Goal: Information Seeking & Learning: Learn about a topic

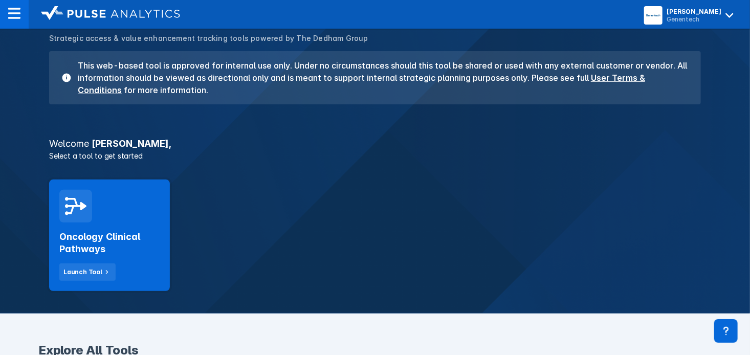
scroll to position [103, 0]
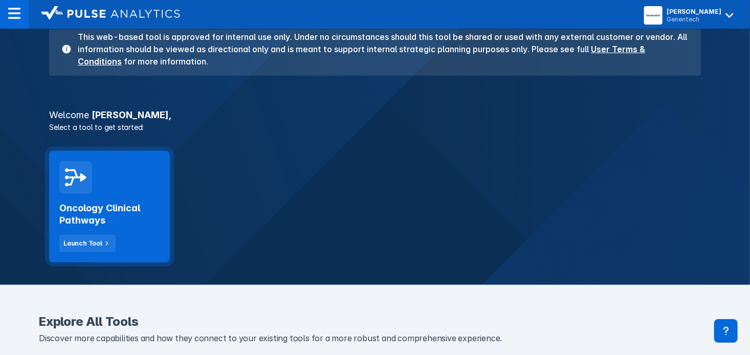
click at [107, 212] on h2 "Oncology Clinical Pathways" at bounding box center [109, 214] width 100 height 25
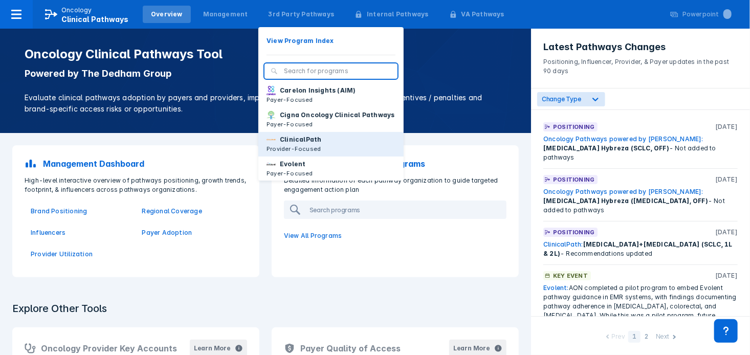
click at [297, 142] on p "ClinicalPath" at bounding box center [300, 139] width 41 height 9
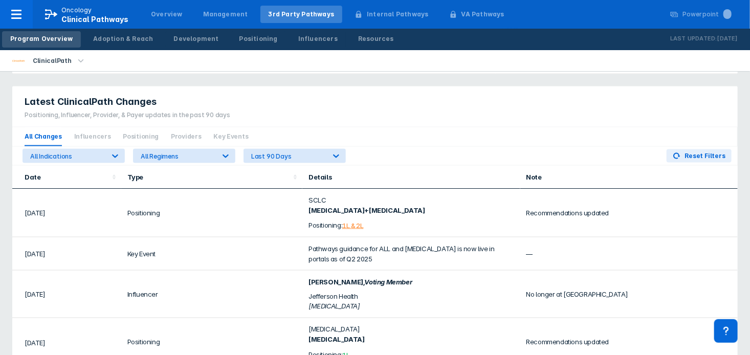
scroll to position [637, 0]
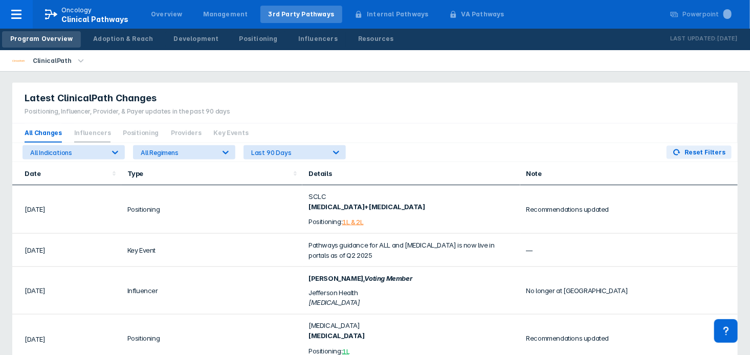
click at [95, 133] on span "Influencers" at bounding box center [92, 133] width 37 height 19
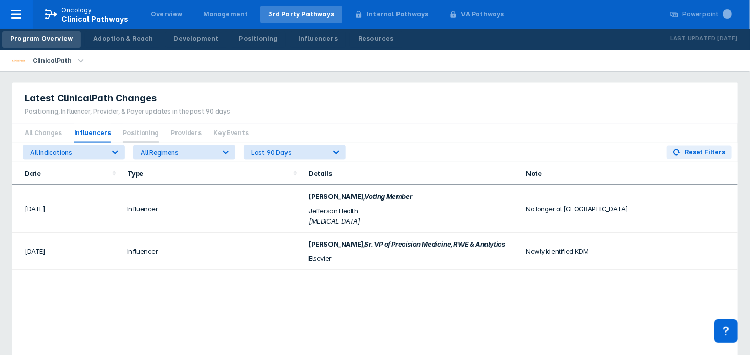
click at [123, 131] on span "Positioning" at bounding box center [141, 133] width 36 height 19
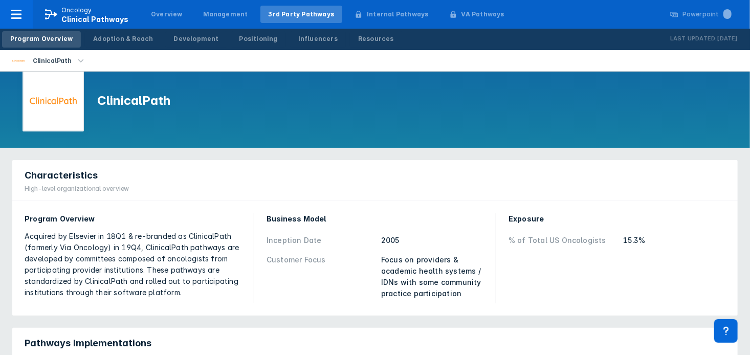
scroll to position [13, 0]
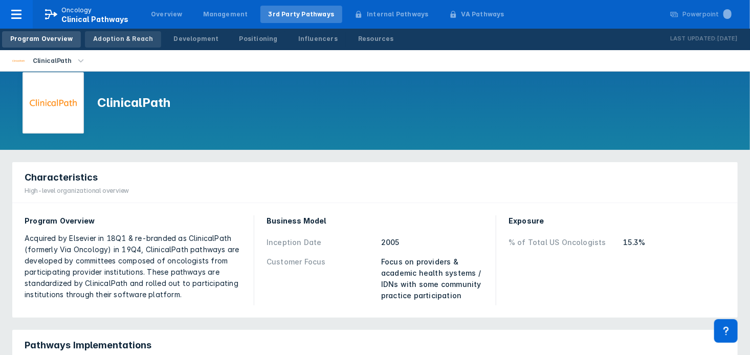
click at [124, 33] on link "Adoption & Reach" at bounding box center [123, 39] width 76 height 16
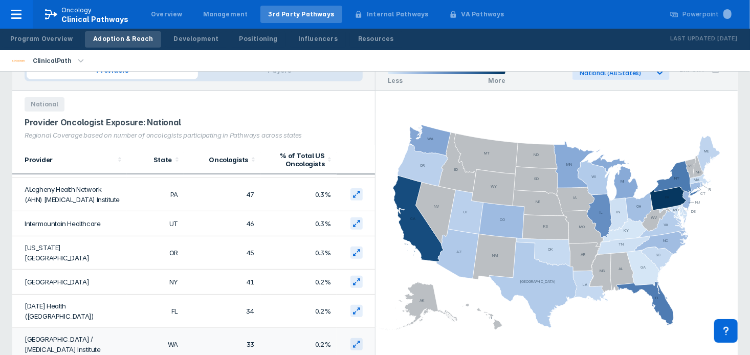
scroll to position [692, 0]
click at [357, 307] on icon at bounding box center [358, 308] width 3 height 3
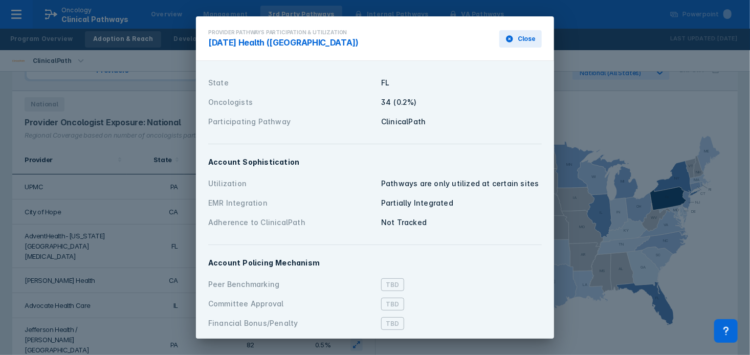
scroll to position [6, 0]
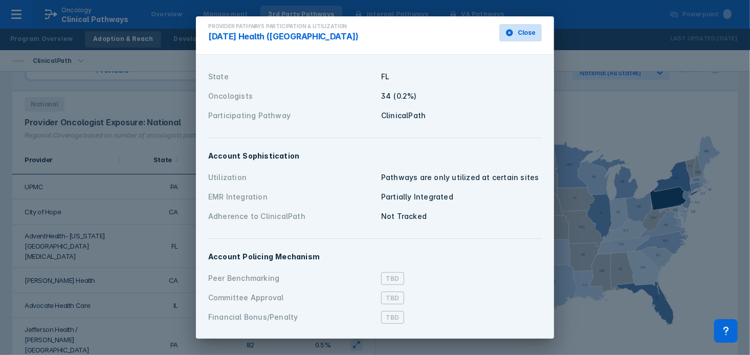
click at [526, 27] on button "Close" at bounding box center [521, 32] width 42 height 17
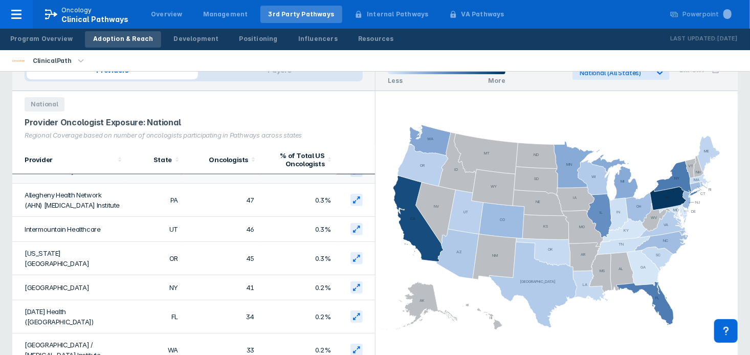
scroll to position [693, 0]
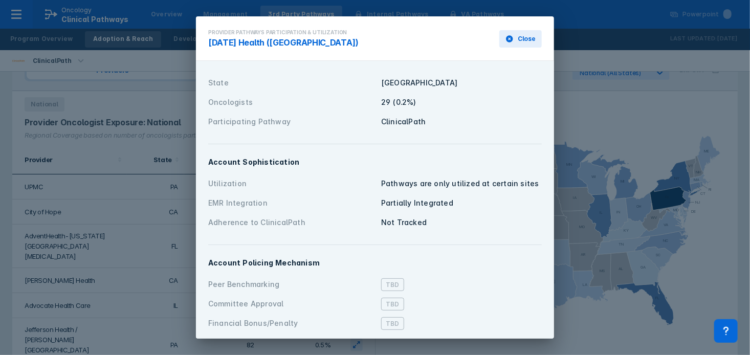
scroll to position [6, 0]
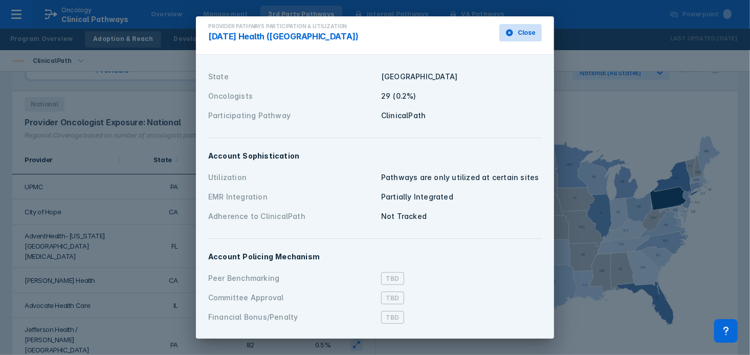
click at [524, 33] on span "Close" at bounding box center [527, 32] width 18 height 9
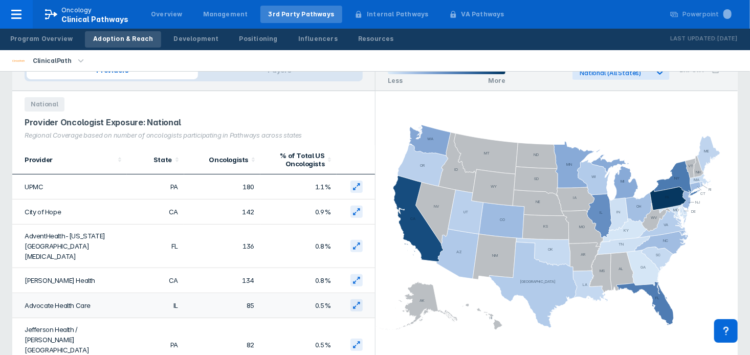
scroll to position [0, 0]
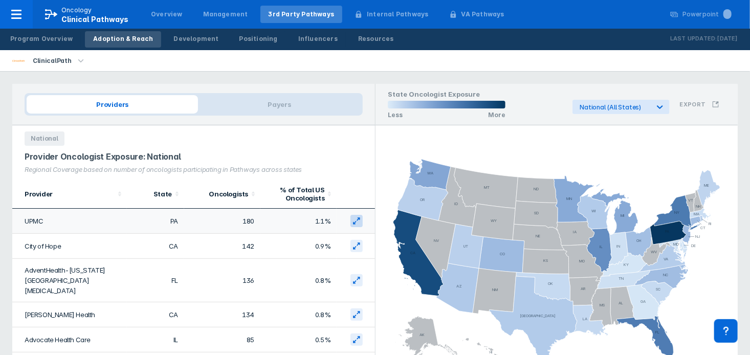
click at [358, 222] on icon at bounding box center [357, 221] width 8 height 8
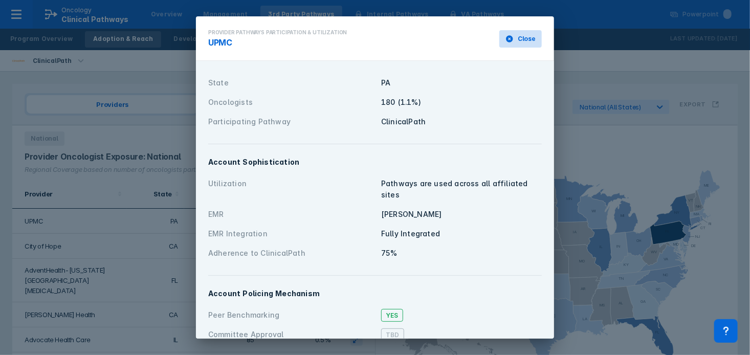
click at [518, 39] on button "Close" at bounding box center [521, 38] width 42 height 17
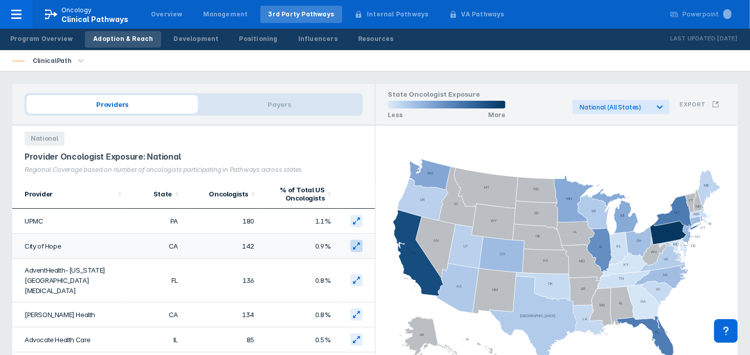
click at [355, 249] on icon at bounding box center [354, 248] width 3 height 3
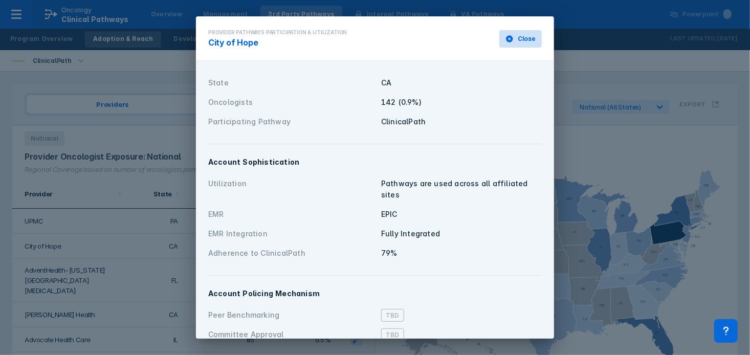
click at [514, 44] on button "Close" at bounding box center [521, 38] width 42 height 17
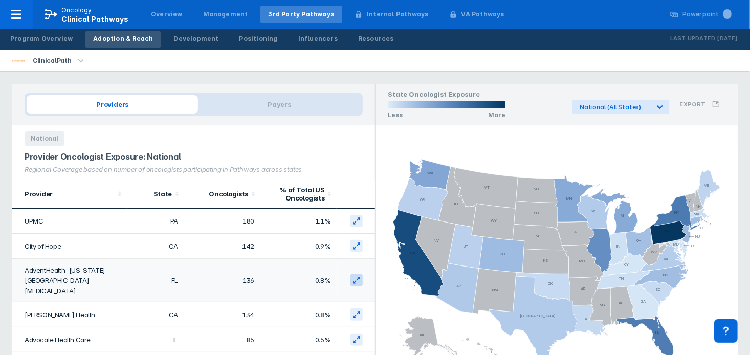
click at [362, 275] on button at bounding box center [357, 280] width 12 height 12
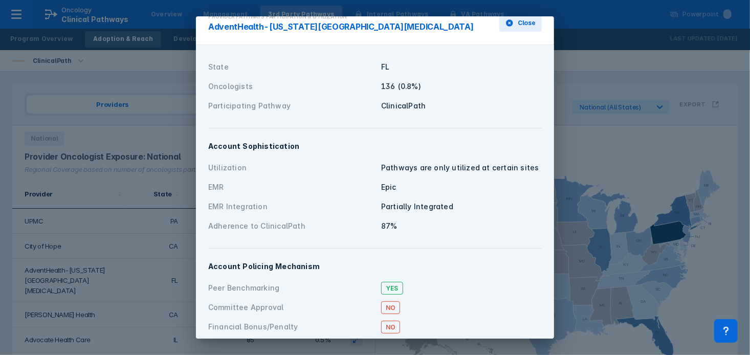
scroll to position [15, 0]
click at [517, 23] on button "Close" at bounding box center [521, 23] width 42 height 17
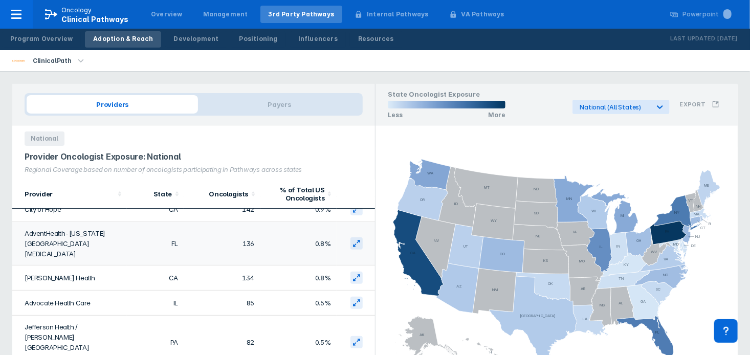
scroll to position [45, 0]
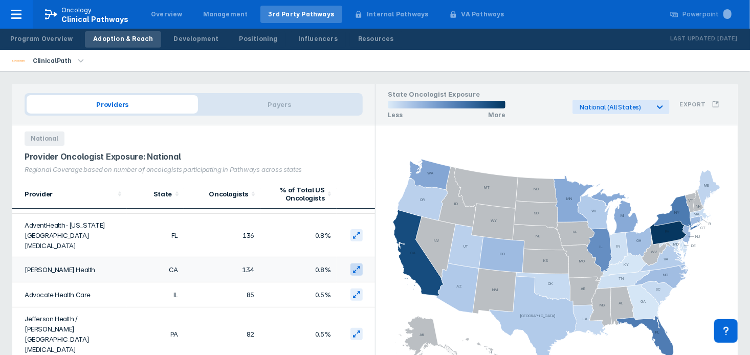
click at [355, 266] on icon at bounding box center [357, 270] width 8 height 8
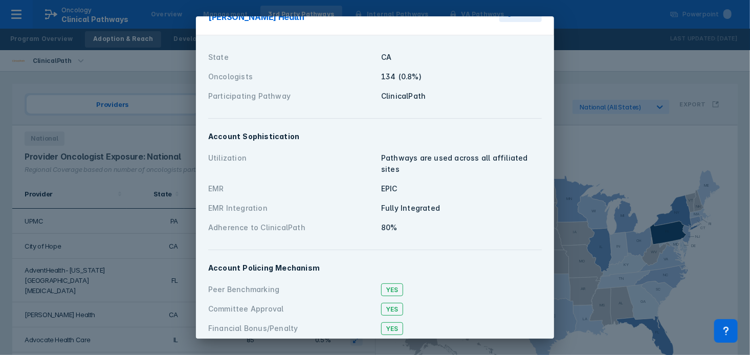
scroll to position [0, 0]
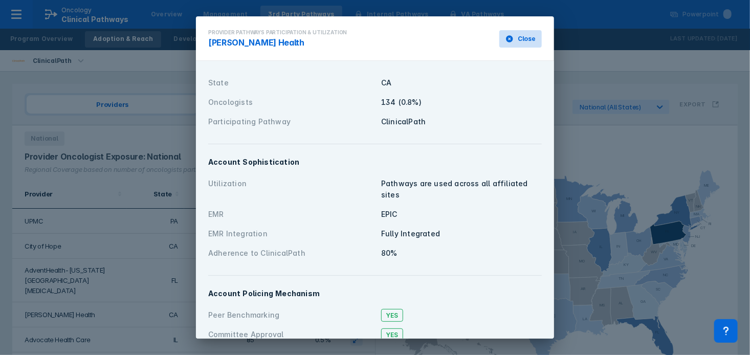
click at [526, 34] on span "Close" at bounding box center [527, 38] width 18 height 9
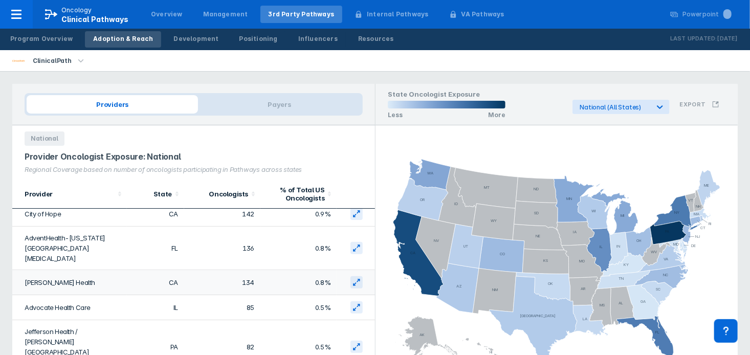
scroll to position [47, 0]
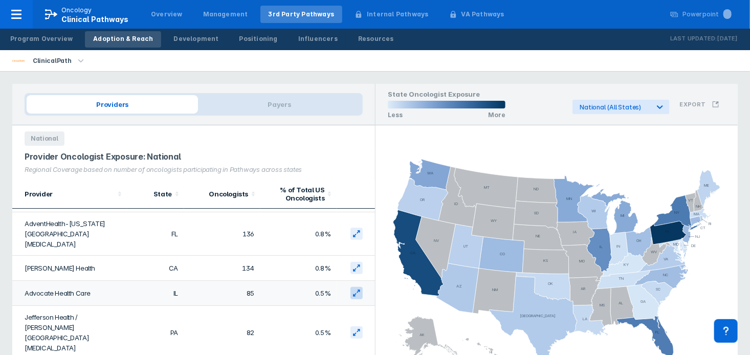
click at [358, 289] on icon at bounding box center [357, 293] width 8 height 8
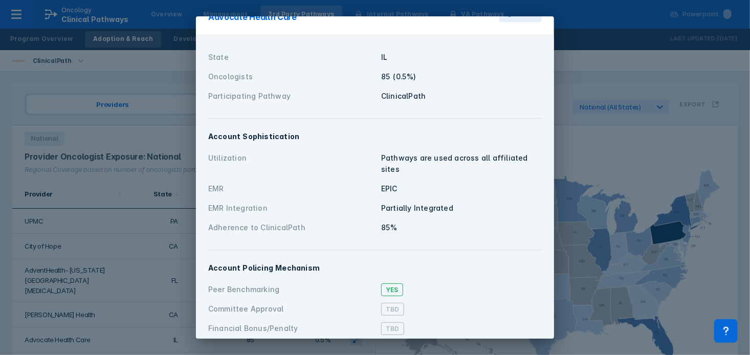
scroll to position [0, 0]
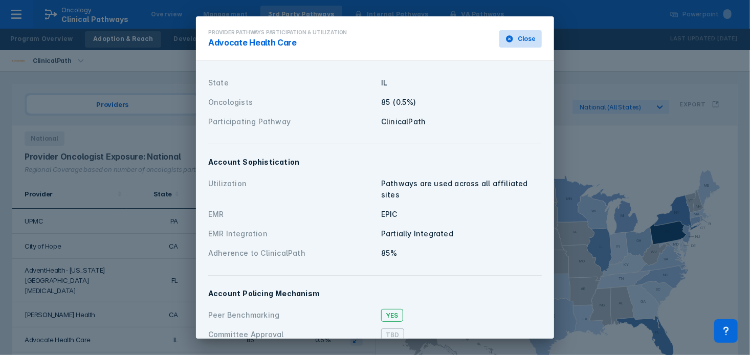
click at [519, 33] on button "Close" at bounding box center [521, 38] width 42 height 17
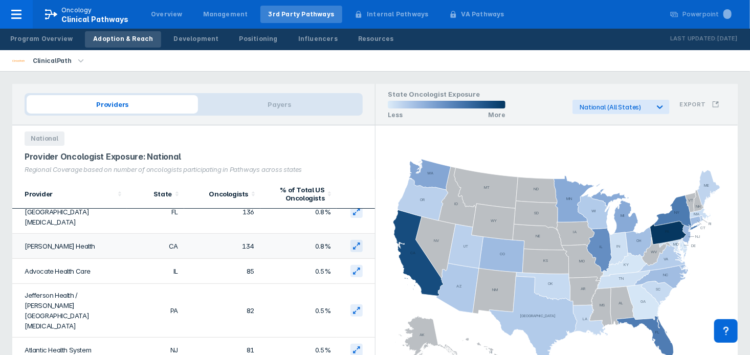
scroll to position [79, 0]
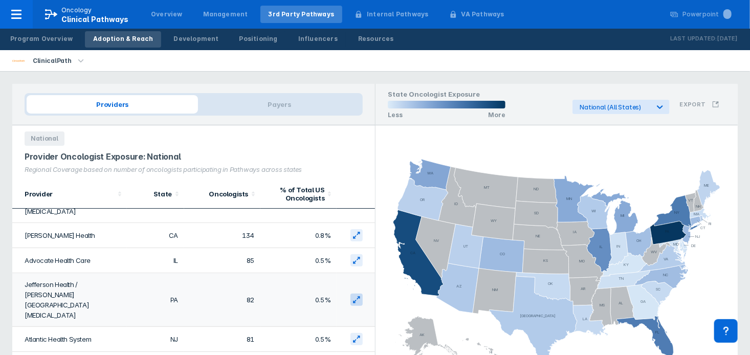
click at [360, 296] on icon at bounding box center [357, 300] width 8 height 8
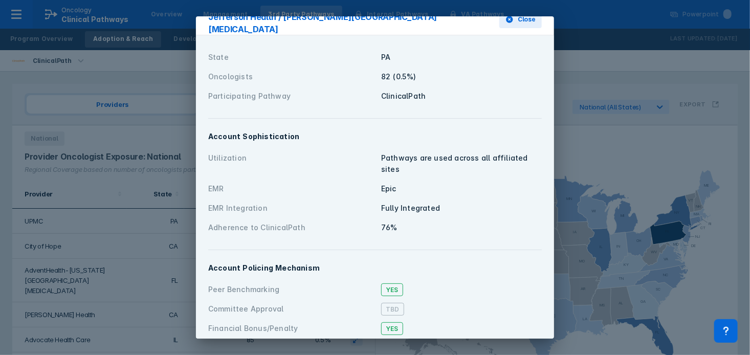
scroll to position [0, 0]
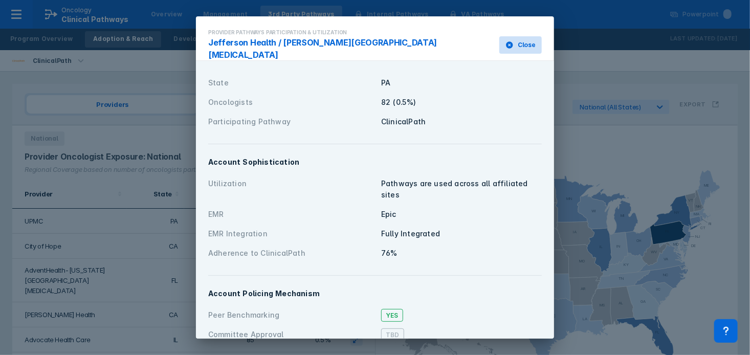
click at [519, 40] on span "Close" at bounding box center [527, 44] width 18 height 9
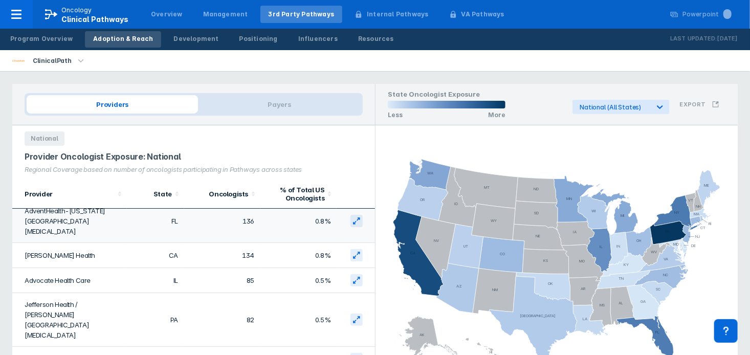
scroll to position [70, 0]
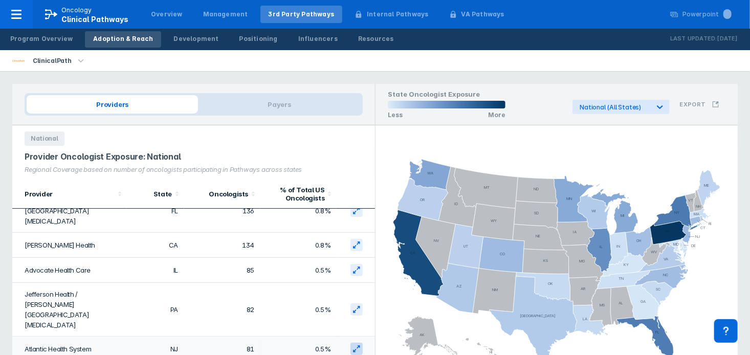
click at [353, 345] on icon at bounding box center [357, 349] width 8 height 8
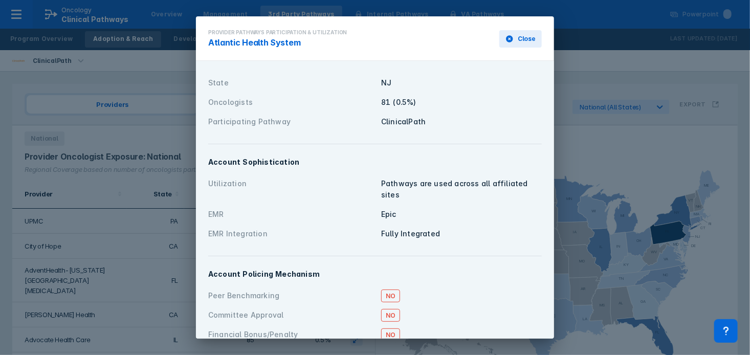
scroll to position [6, 0]
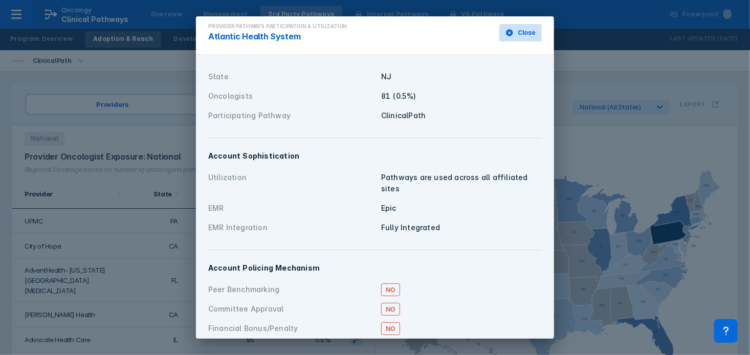
click at [522, 40] on button "Close" at bounding box center [521, 32] width 42 height 17
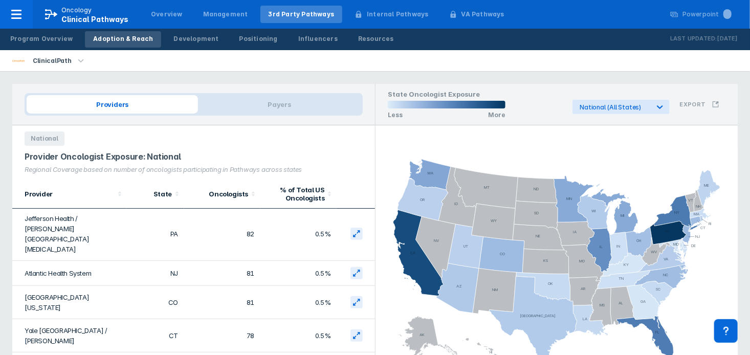
scroll to position [147, 0]
click at [356, 296] on icon at bounding box center [357, 300] width 8 height 8
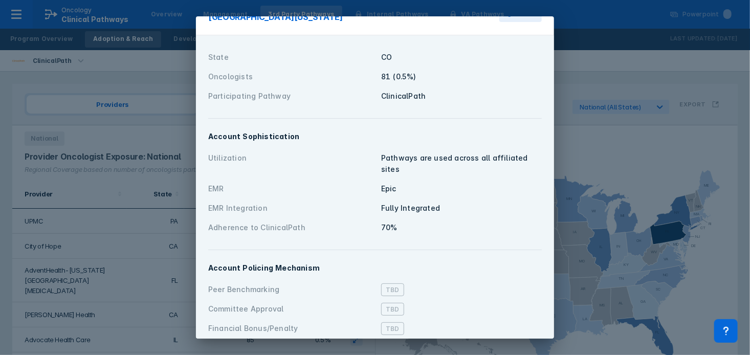
scroll to position [0, 0]
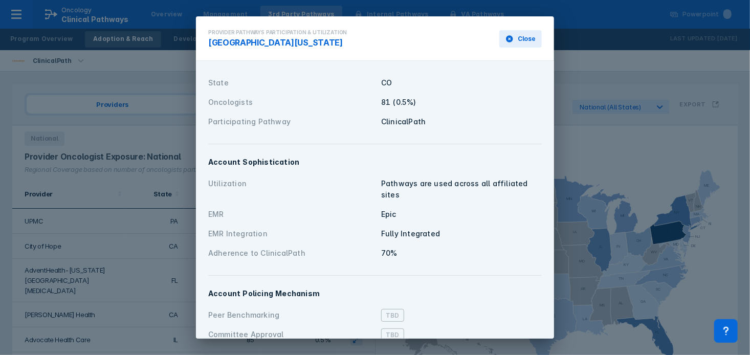
drag, startPoint x: 540, startPoint y: 33, endPoint x: 535, endPoint y: 33, distance: 5.6
click at [539, 33] on button "Close" at bounding box center [521, 38] width 42 height 17
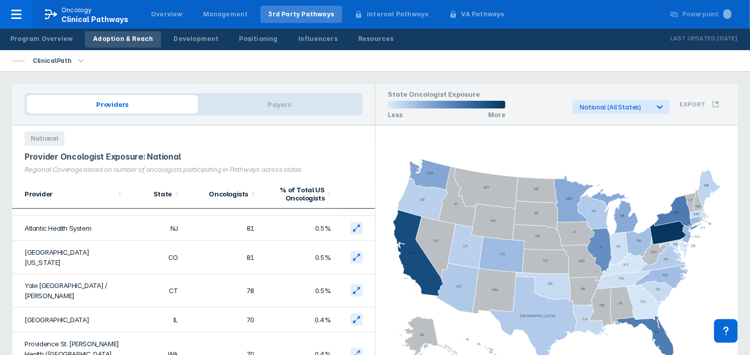
scroll to position [193, 0]
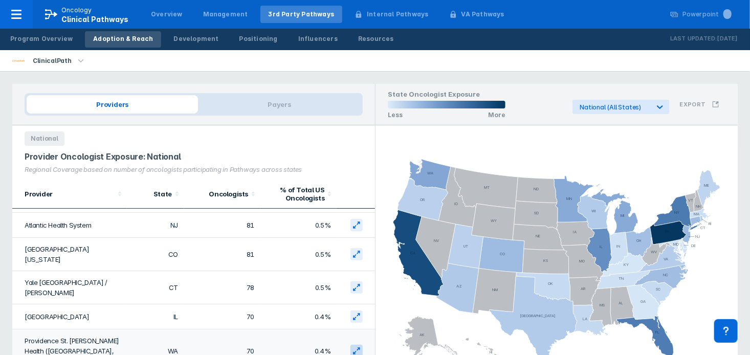
click at [353, 345] on button at bounding box center [357, 351] width 12 height 12
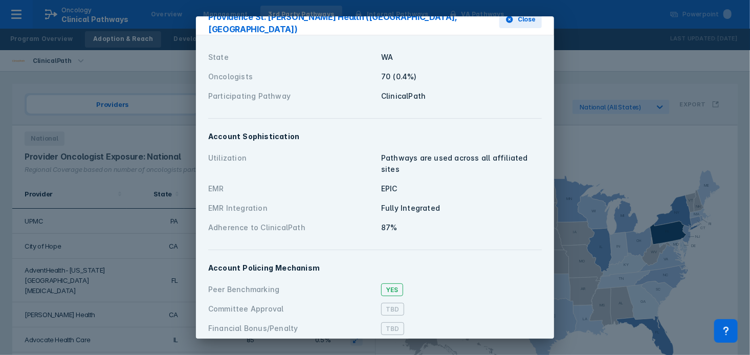
scroll to position [0, 0]
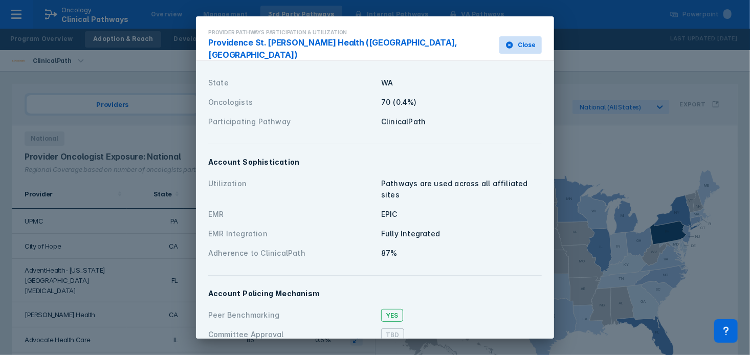
click at [525, 40] on span "Close" at bounding box center [527, 44] width 18 height 9
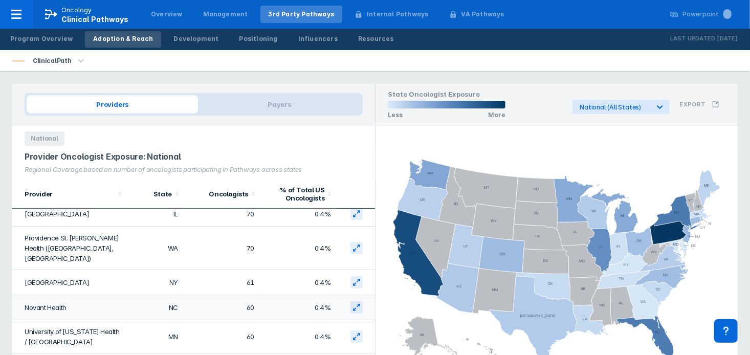
scroll to position [334, 0]
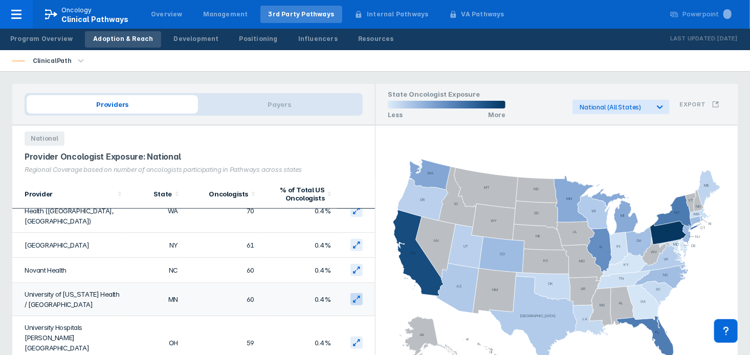
click at [354, 296] on icon at bounding box center [356, 299] width 7 height 7
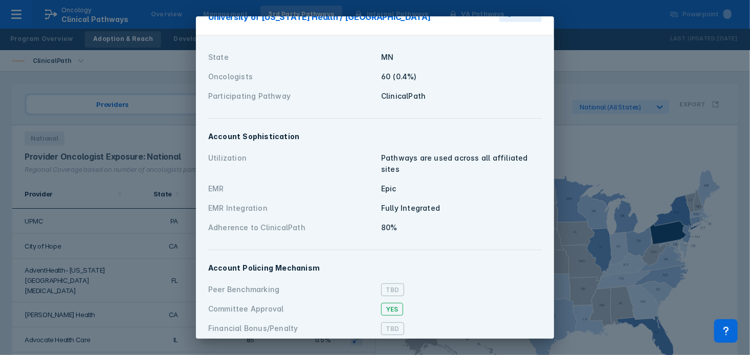
scroll to position [0, 0]
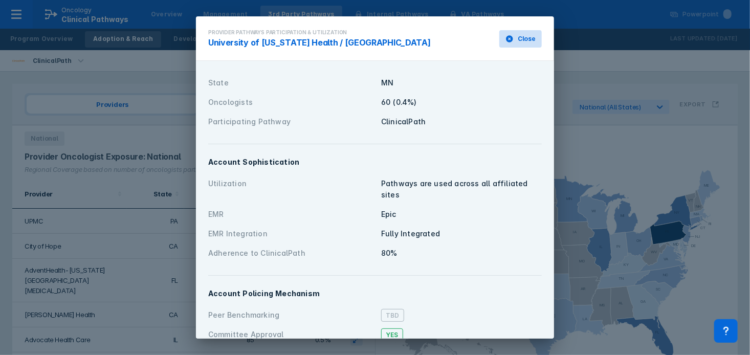
click at [528, 41] on span "Close" at bounding box center [527, 38] width 18 height 9
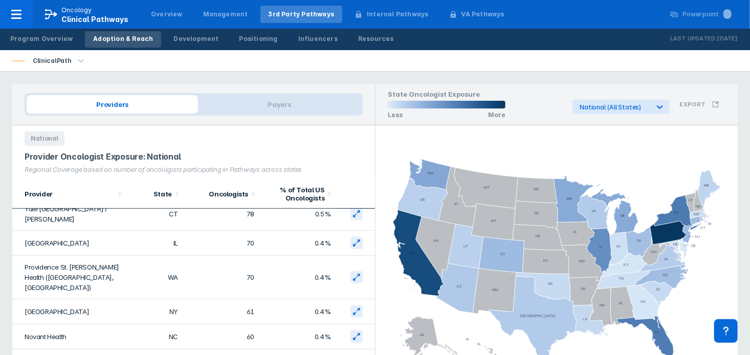
scroll to position [373, 0]
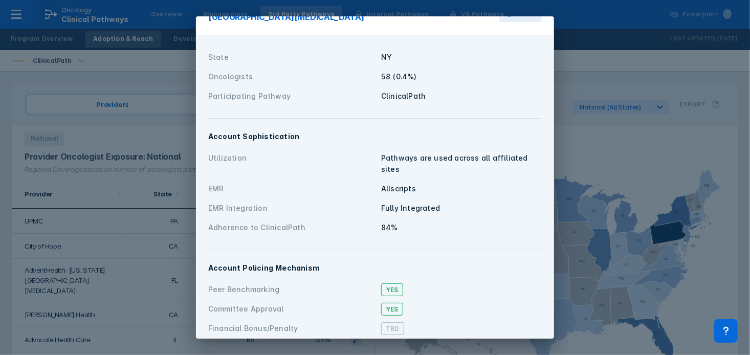
scroll to position [0, 0]
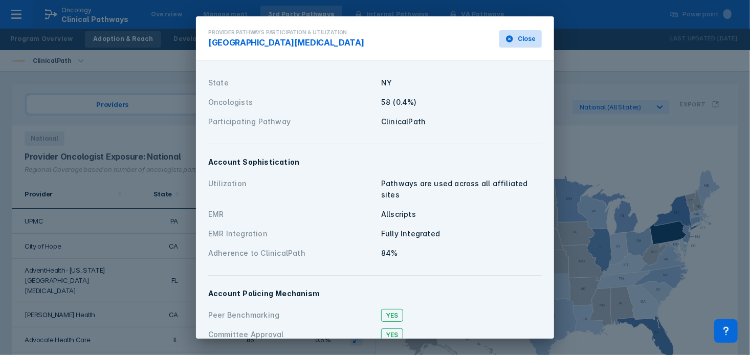
click at [518, 39] on button "Close" at bounding box center [521, 38] width 42 height 17
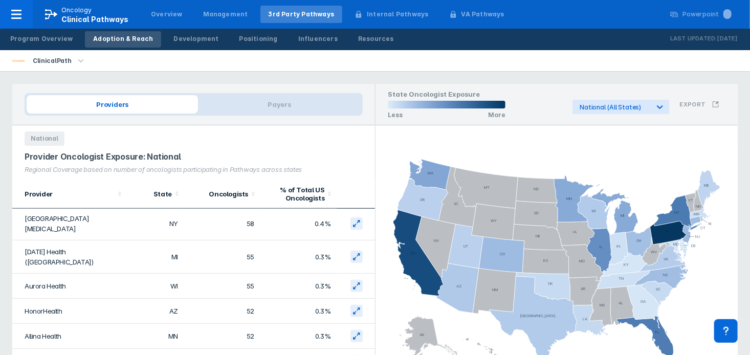
scroll to position [531, 0]
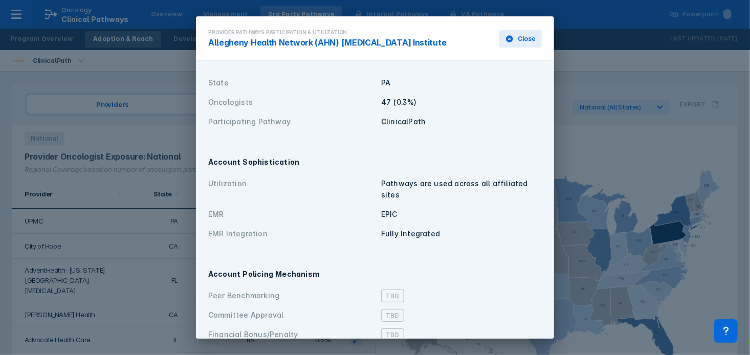
scroll to position [6, 0]
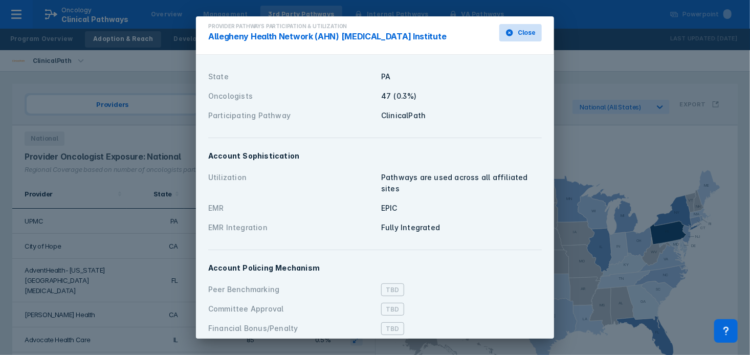
click at [504, 33] on button "Close" at bounding box center [521, 32] width 42 height 17
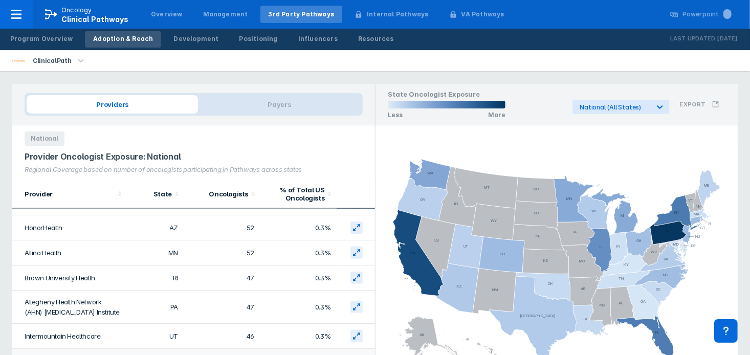
scroll to position [622, 0]
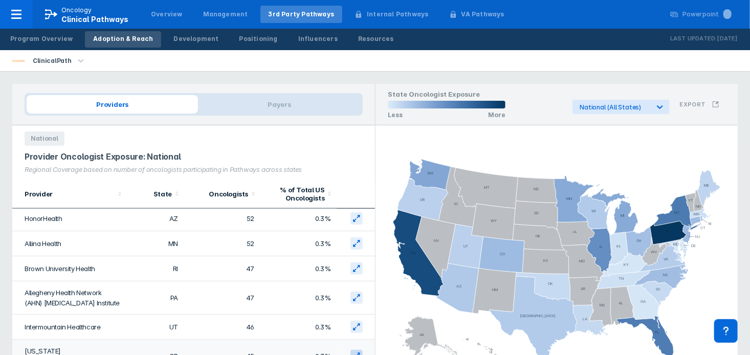
click at [358, 352] on icon at bounding box center [357, 356] width 8 height 8
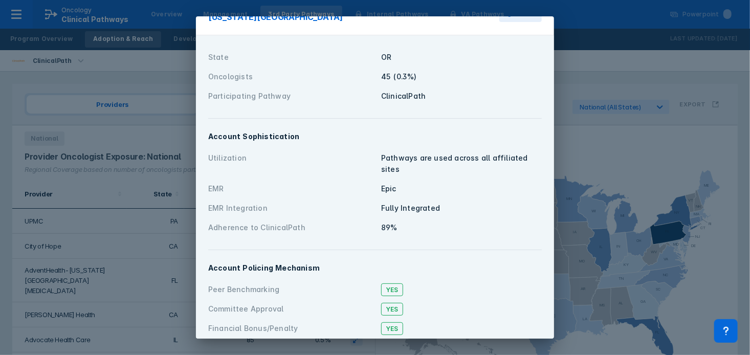
scroll to position [0, 0]
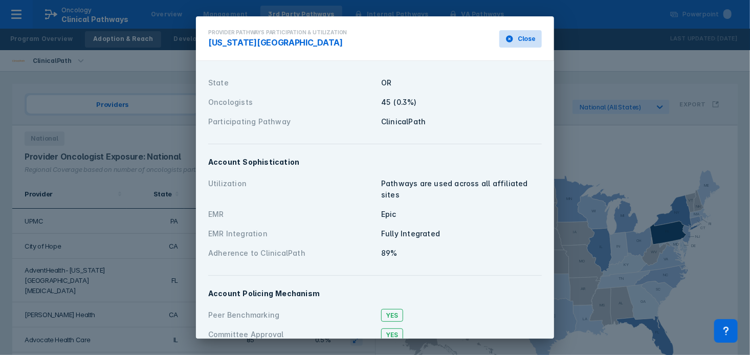
click at [528, 35] on span "Close" at bounding box center [527, 38] width 18 height 9
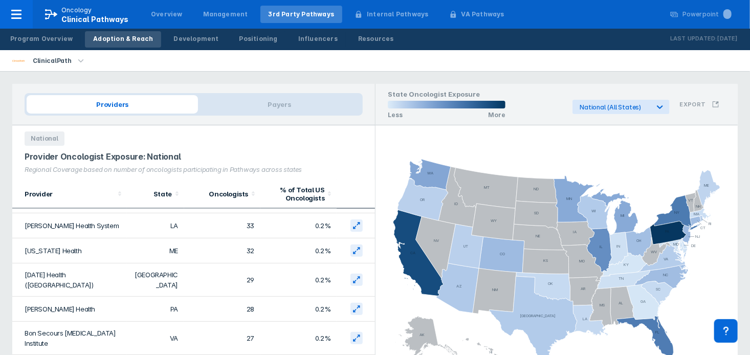
scroll to position [872, 0]
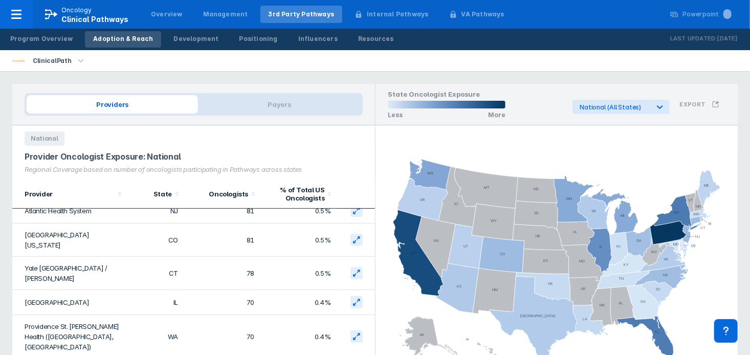
scroll to position [199, 0]
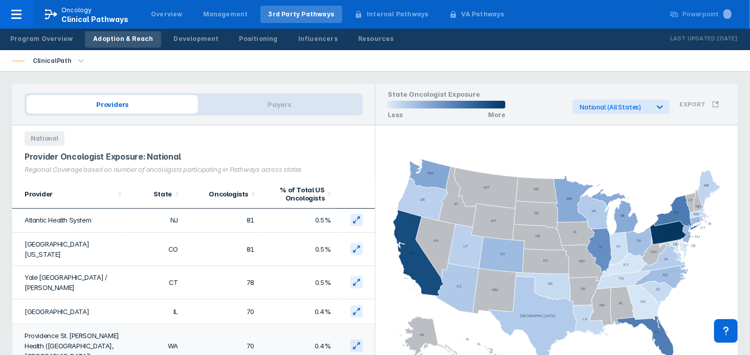
click at [296, 324] on td "0.4%" at bounding box center [299, 346] width 76 height 44
click at [356, 308] on icon at bounding box center [356, 311] width 7 height 7
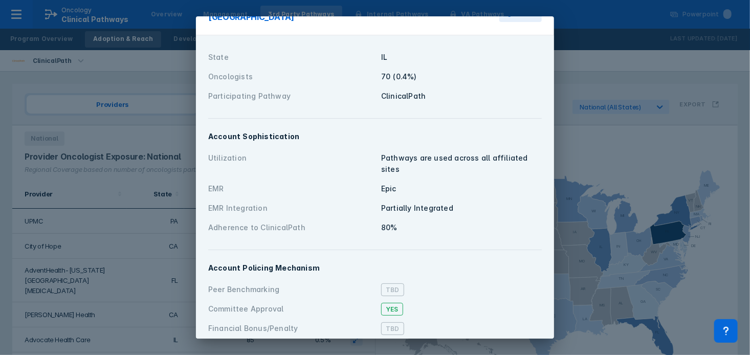
scroll to position [0, 0]
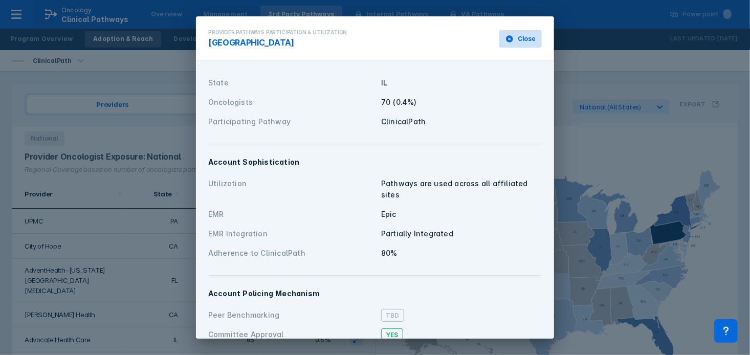
click at [525, 39] on span "Close" at bounding box center [527, 38] width 18 height 9
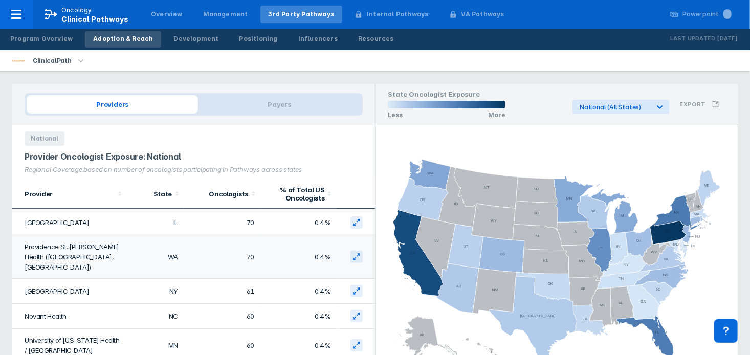
scroll to position [301, 0]
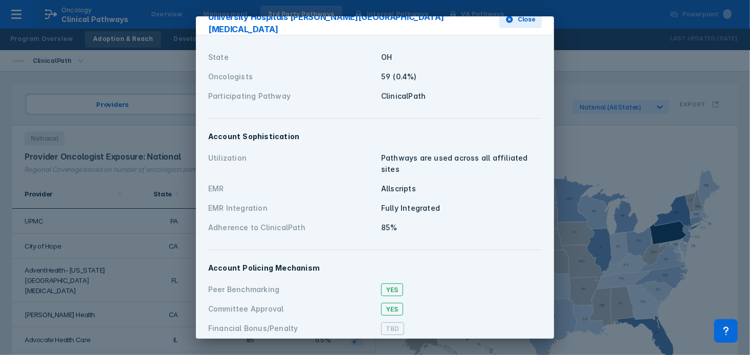
scroll to position [0, 0]
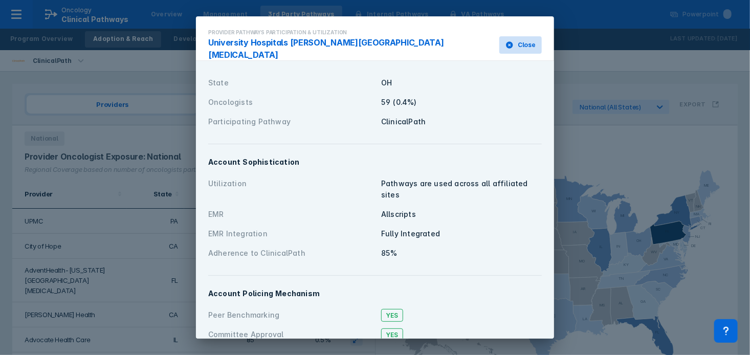
click at [521, 40] on span "Close" at bounding box center [527, 44] width 18 height 9
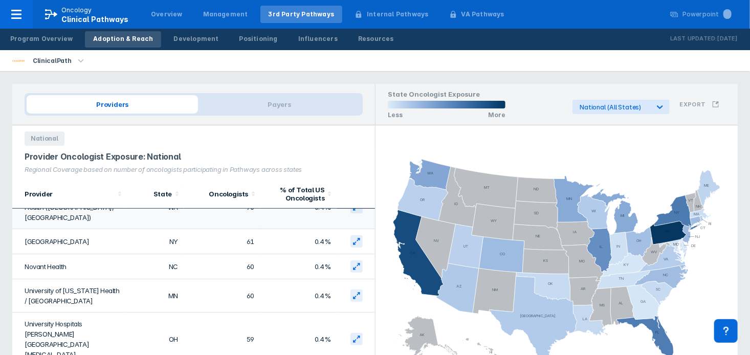
scroll to position [342, 0]
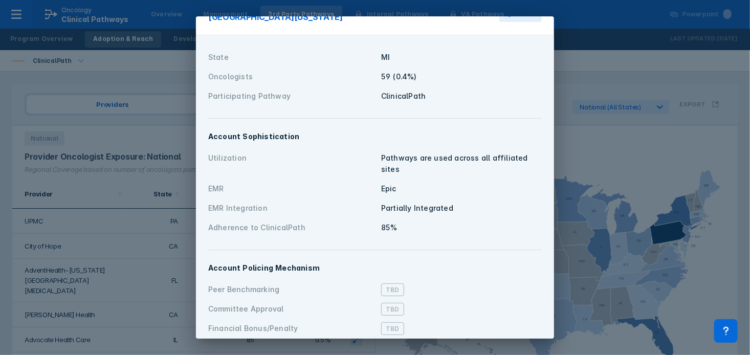
scroll to position [0, 0]
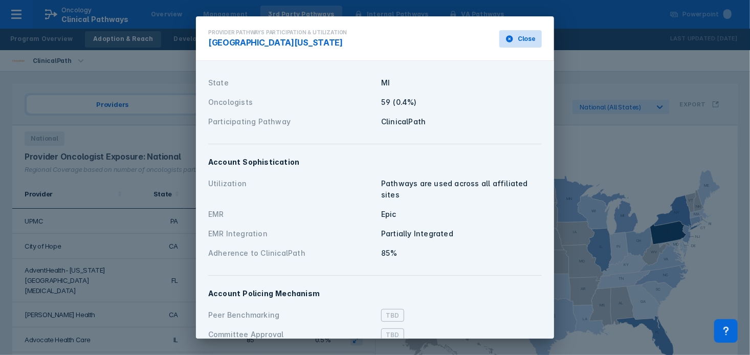
click at [526, 33] on button "Close" at bounding box center [521, 38] width 42 height 17
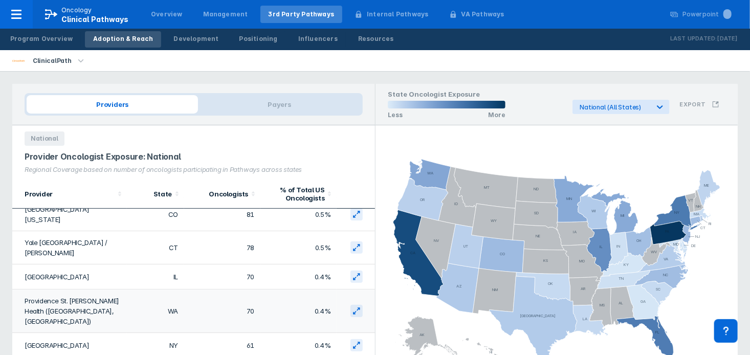
scroll to position [233, 0]
click at [268, 110] on span "Payers" at bounding box center [279, 104] width 163 height 18
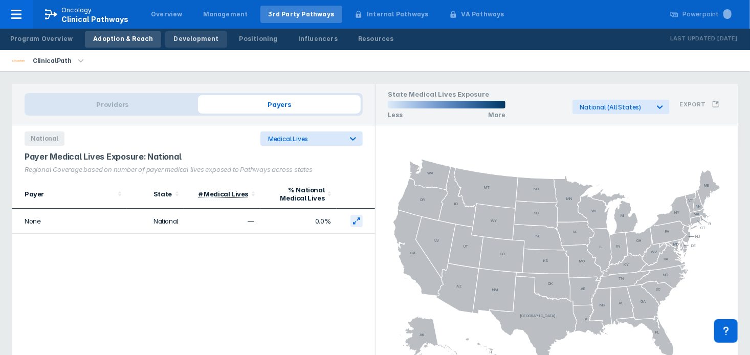
click at [174, 41] on div "Development" at bounding box center [196, 38] width 45 height 9
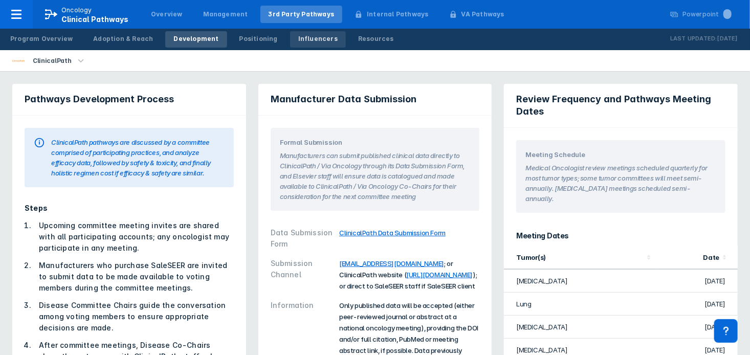
click at [303, 40] on div "Influencers" at bounding box center [317, 38] width 39 height 9
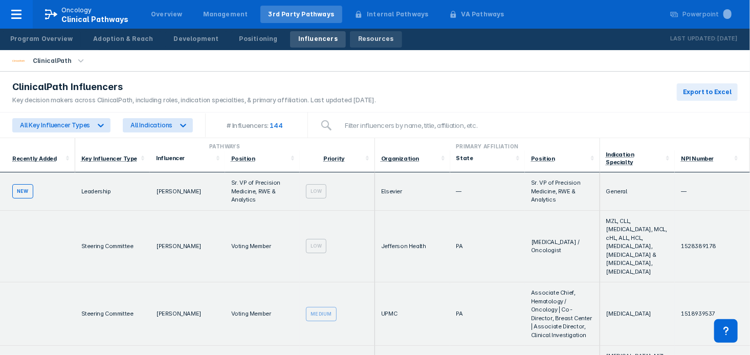
click at [361, 33] on link "Resources" at bounding box center [376, 39] width 52 height 16
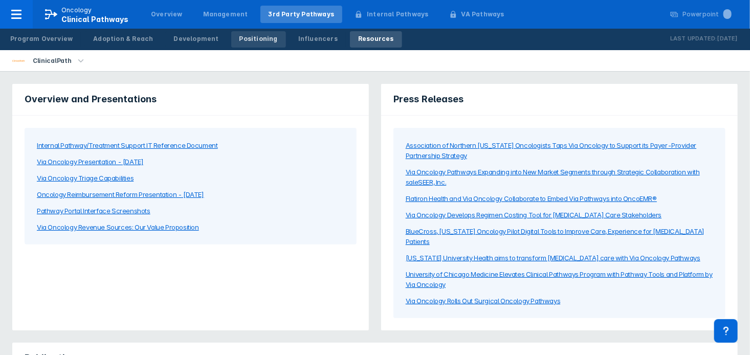
click at [245, 39] on div "Positioning" at bounding box center [259, 38] width 38 height 9
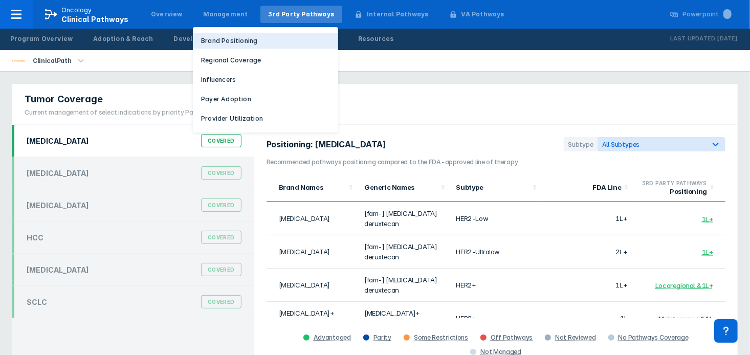
click at [229, 40] on p "Brand Positioning" at bounding box center [229, 40] width 56 height 9
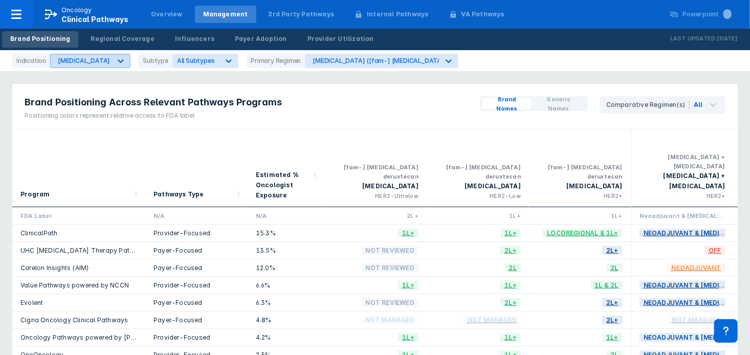
click at [97, 58] on div "[MEDICAL_DATA]" at bounding box center [84, 61] width 52 height 8
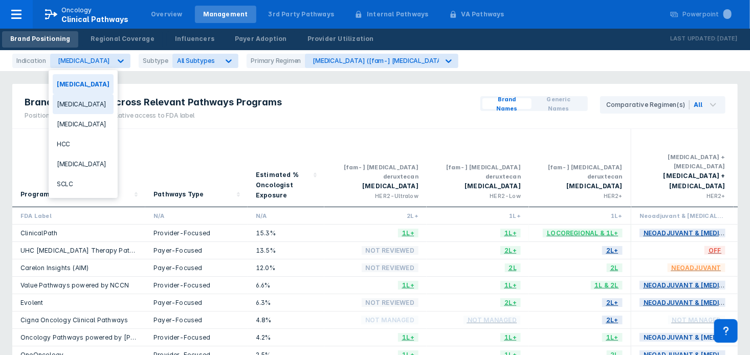
click at [81, 110] on div "[MEDICAL_DATA]" at bounding box center [83, 104] width 61 height 20
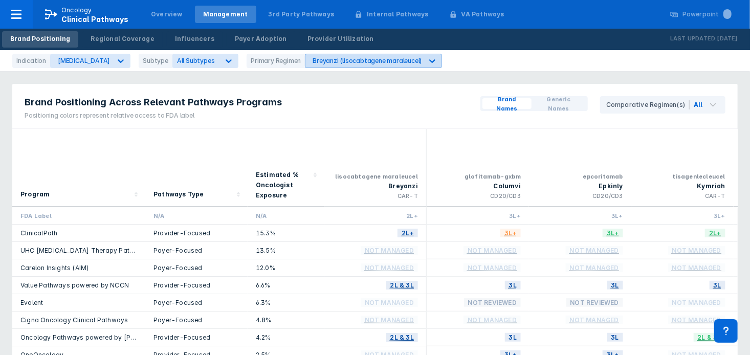
click at [374, 61] on div "Breyanzi (lisocabtagene maraleucel)" at bounding box center [367, 61] width 109 height 8
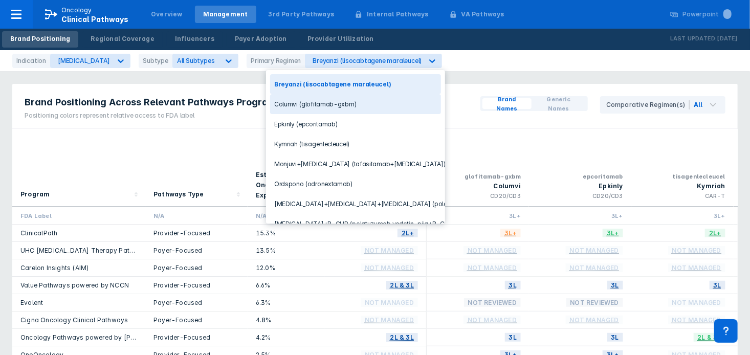
click at [334, 99] on div "Columvi (glofitamab-gxbm)" at bounding box center [355, 104] width 171 height 20
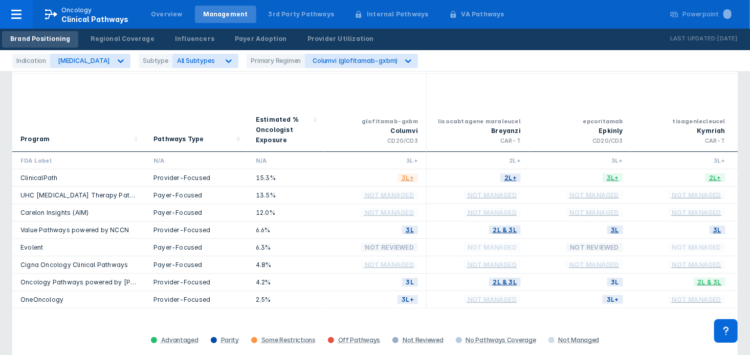
click at [102, 320] on div "Program Pathways Type Estimated % Oncologist Exposure glofitamab-gxbm Columvi C…" at bounding box center [375, 211] width 726 height 274
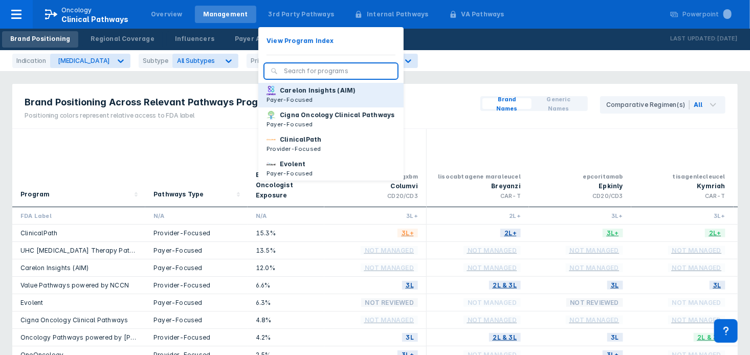
click at [311, 99] on p "Payer-Focused" at bounding box center [311, 99] width 89 height 9
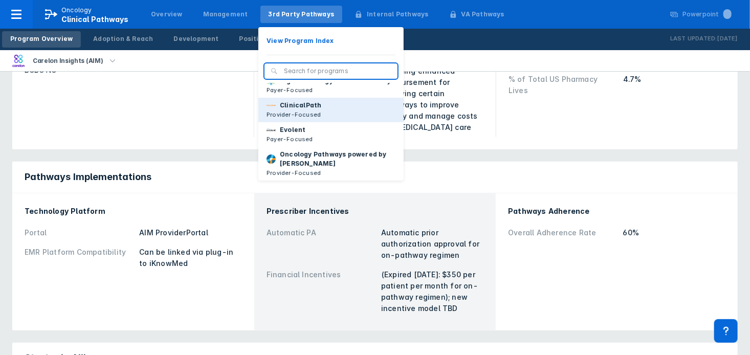
scroll to position [36, 0]
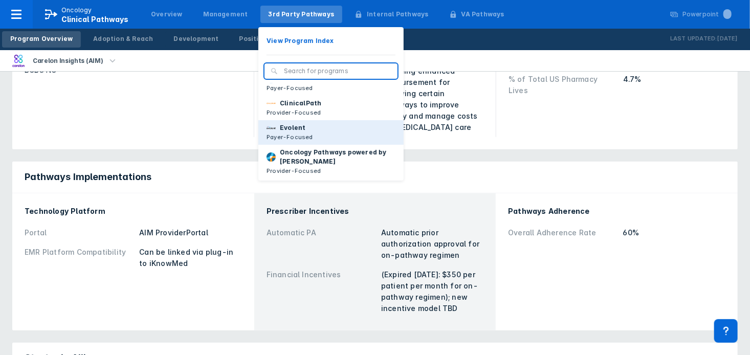
click at [285, 134] on p "Payer-Focused" at bounding box center [290, 137] width 47 height 9
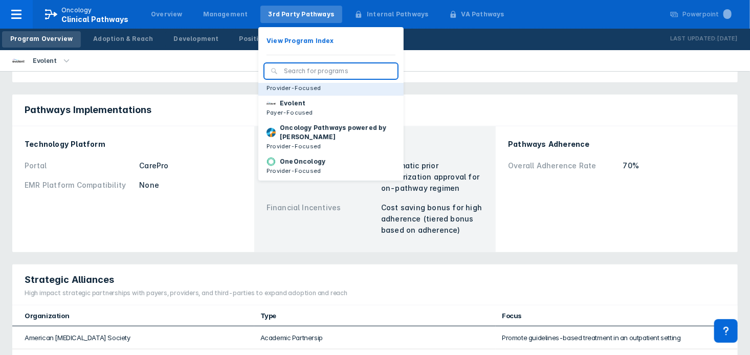
scroll to position [76, 0]
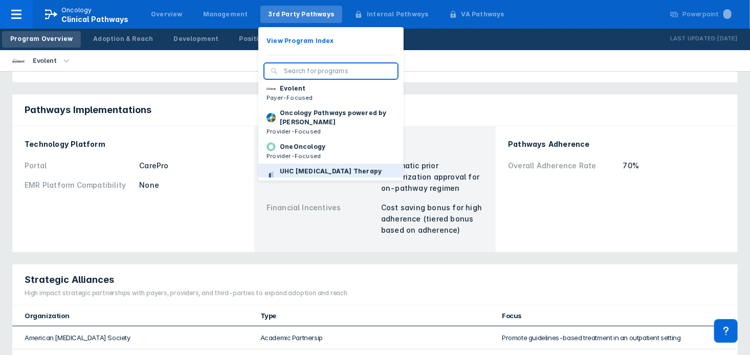
click at [311, 165] on button "UHC [MEDICAL_DATA] Therapy Pathways Payer-Focused" at bounding box center [330, 181] width 145 height 34
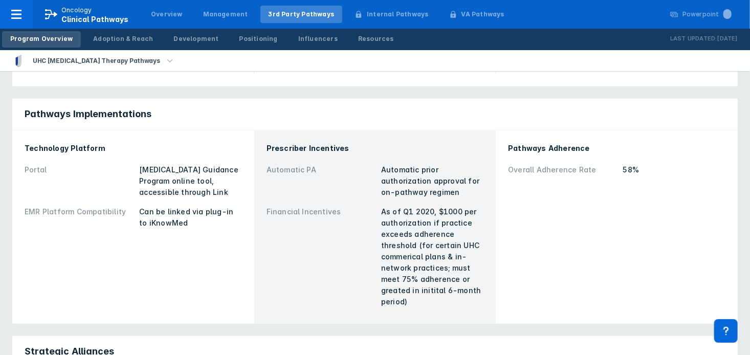
scroll to position [321, 0]
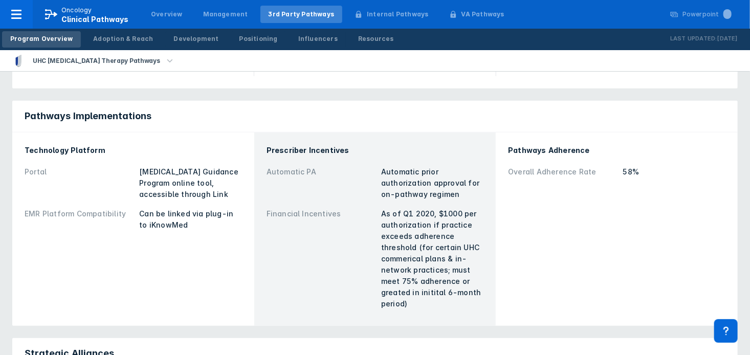
click at [634, 166] on div "58%" at bounding box center [674, 171] width 102 height 11
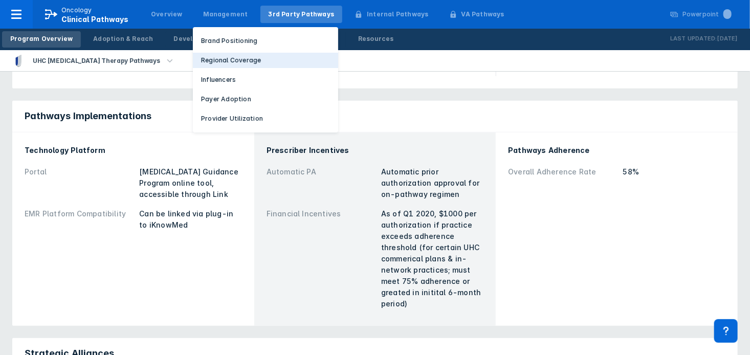
click at [222, 60] on p "Regional Coverage" at bounding box center [231, 60] width 60 height 9
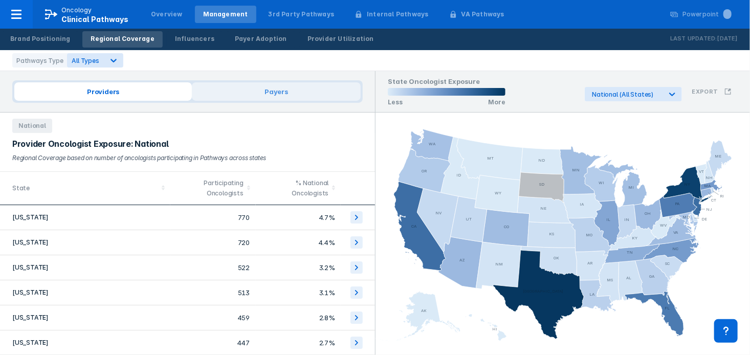
click at [268, 97] on span "Payers" at bounding box center [276, 91] width 169 height 18
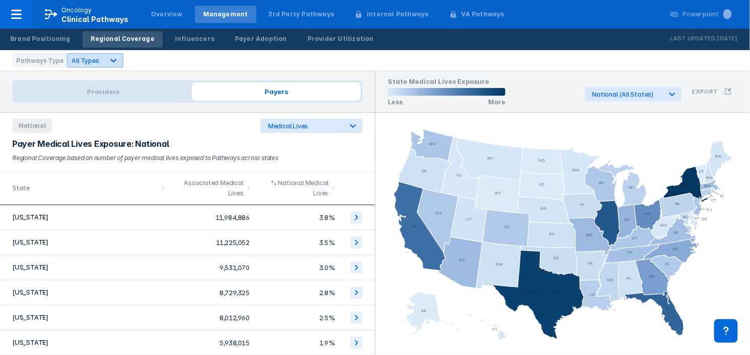
click at [109, 61] on icon at bounding box center [114, 60] width 10 height 10
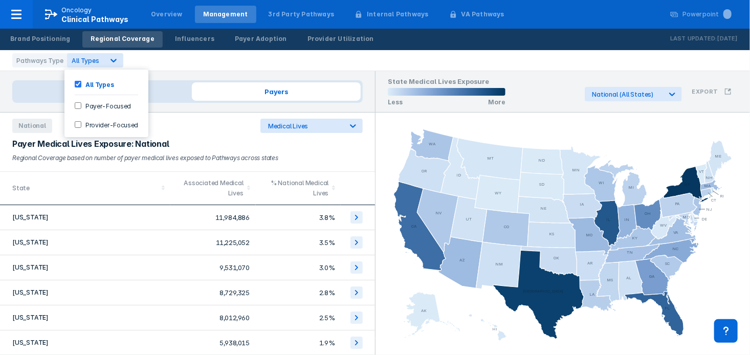
click at [213, 128] on div "National Medical Lives" at bounding box center [187, 123] width 375 height 20
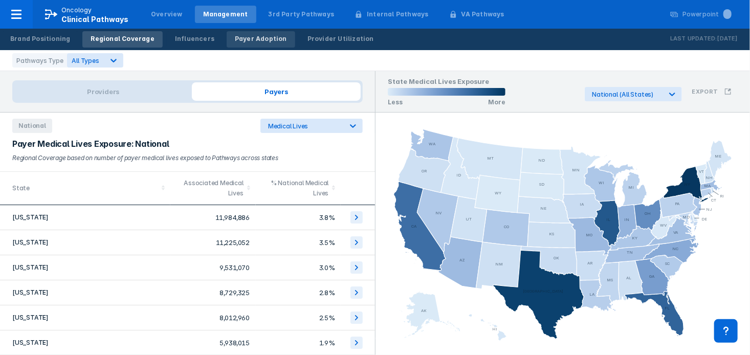
click at [246, 43] on div "Payer Adoption" at bounding box center [261, 38] width 52 height 9
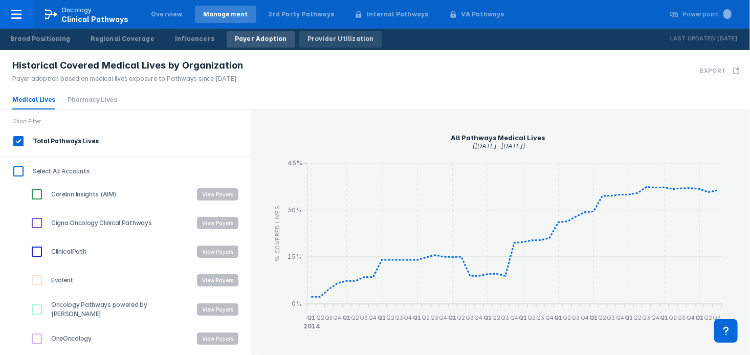
click at [308, 42] on div "Provider Utilization" at bounding box center [341, 38] width 67 height 9
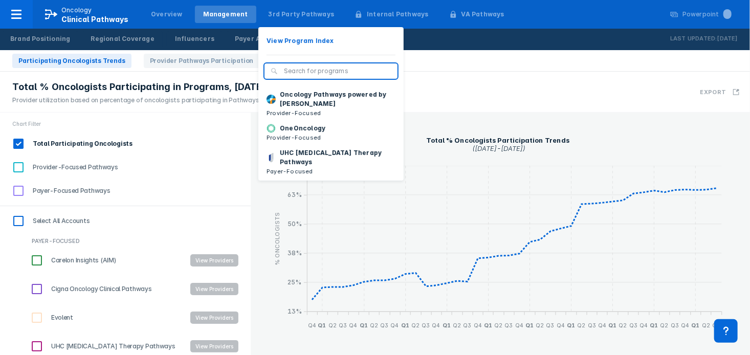
scroll to position [96, 0]
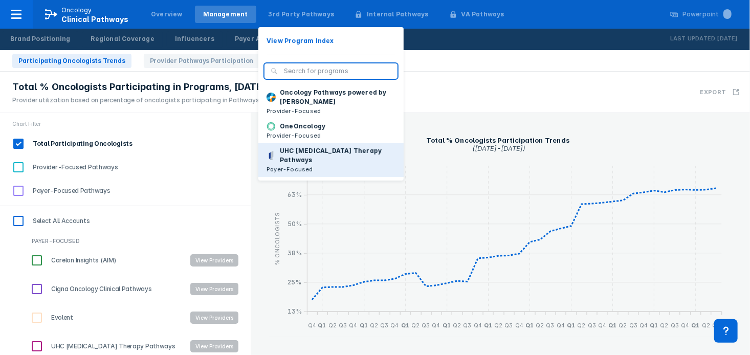
click at [297, 165] on p "Payer-Focused" at bounding box center [331, 169] width 129 height 9
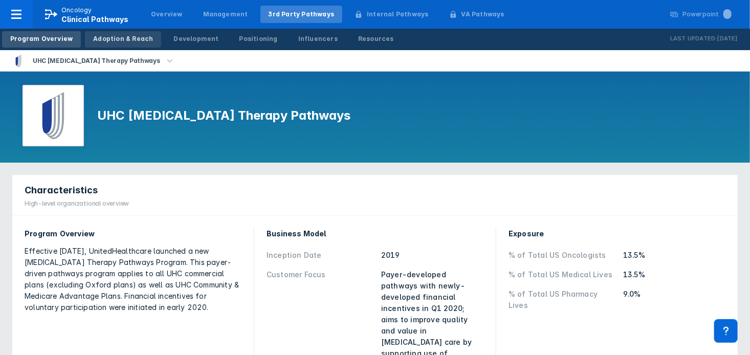
click at [122, 37] on div "Adoption & Reach" at bounding box center [123, 38] width 60 height 9
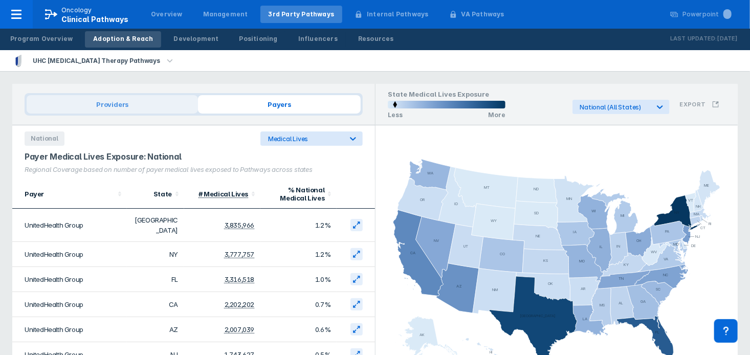
click at [94, 104] on span "Providers" at bounding box center [112, 104] width 171 height 18
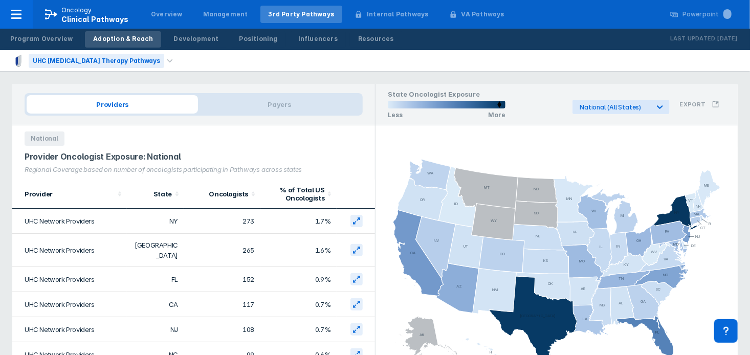
click at [103, 63] on div "UHC [MEDICAL_DATA] Therapy Pathways" at bounding box center [97, 61] width 136 height 14
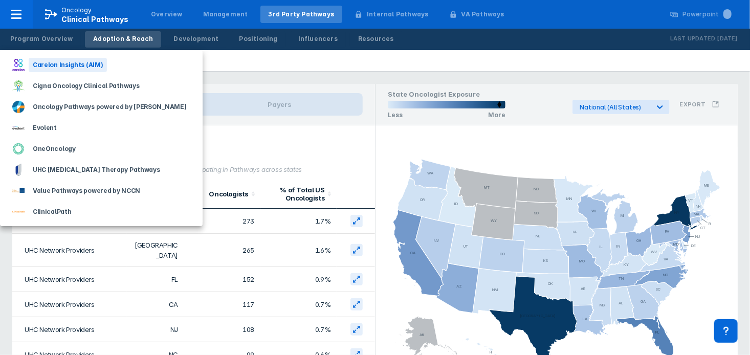
click at [82, 65] on div "Carelon Insights (AIM)" at bounding box center [68, 65] width 78 height 14
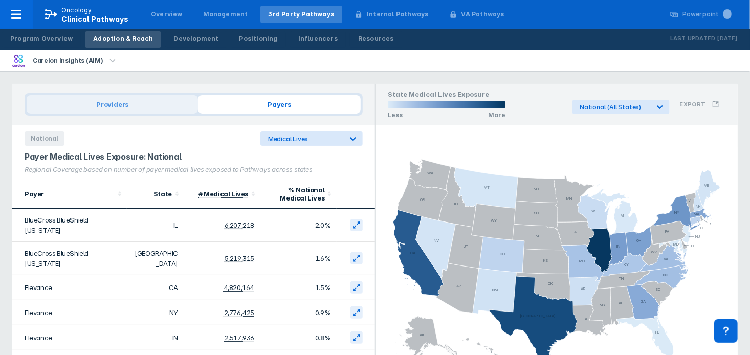
click at [120, 103] on span "Providers" at bounding box center [112, 104] width 171 height 18
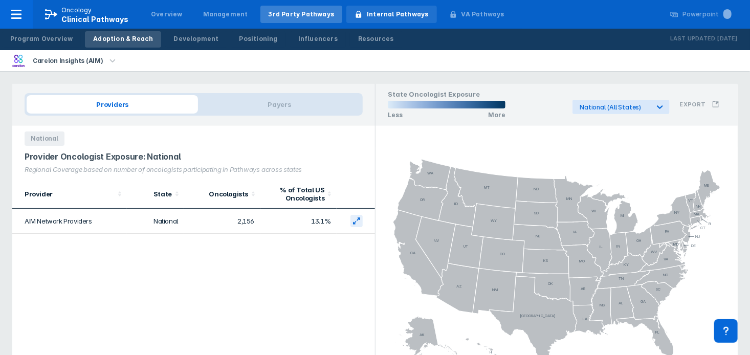
click at [368, 14] on div "Internal Pathways" at bounding box center [397, 14] width 61 height 9
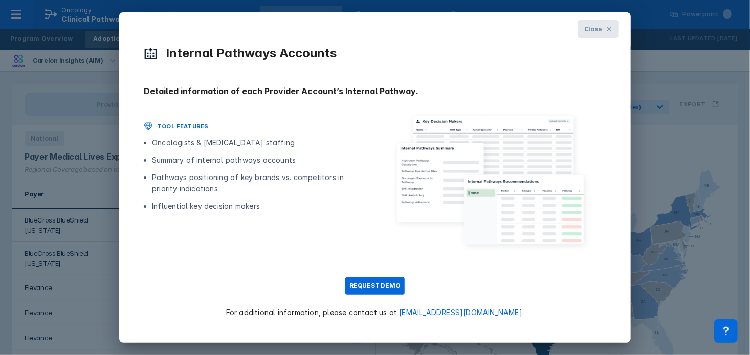
click at [613, 26] on icon at bounding box center [609, 29] width 6 height 6
